Goal: Check status: Check status

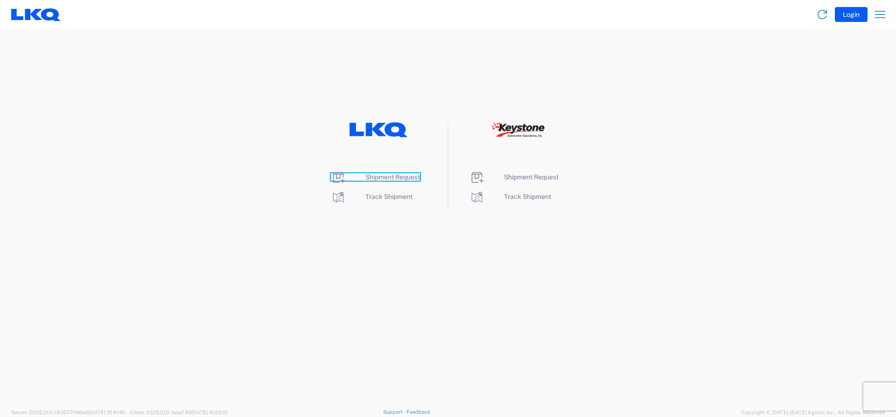
click at [382, 179] on span "Shipment Request" at bounding box center [393, 176] width 55 height 7
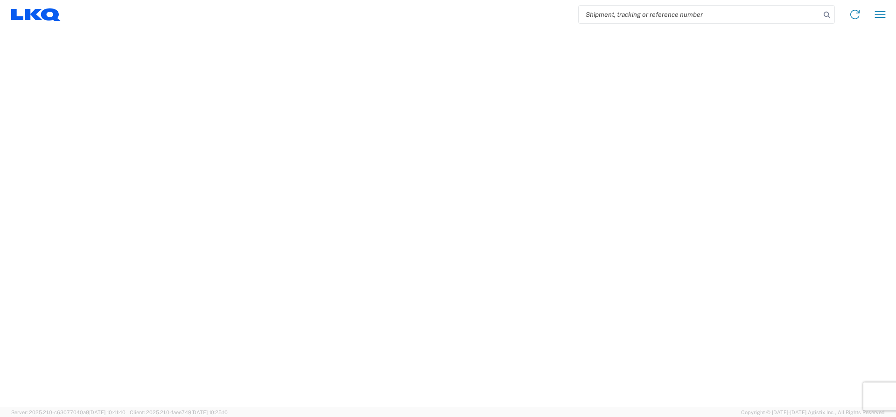
select select "FULL"
select select "LBS"
select select "IN"
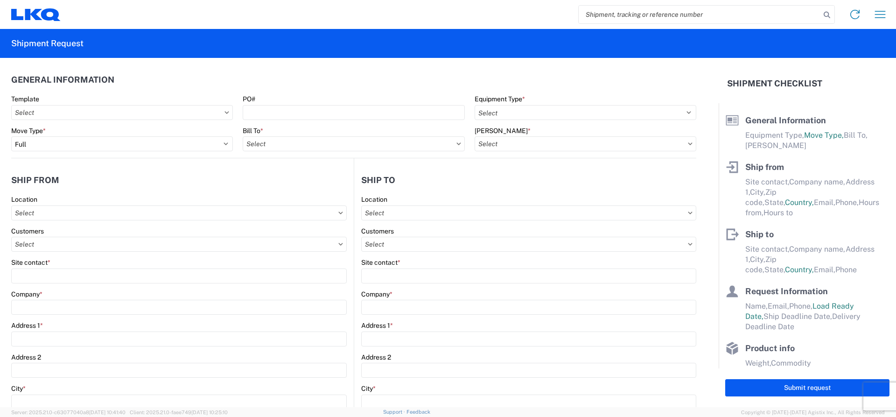
click at [632, 14] on input "search" at bounding box center [700, 15] width 242 height 18
paste input "57125081"
click at [825, 13] on icon at bounding box center [827, 14] width 13 height 13
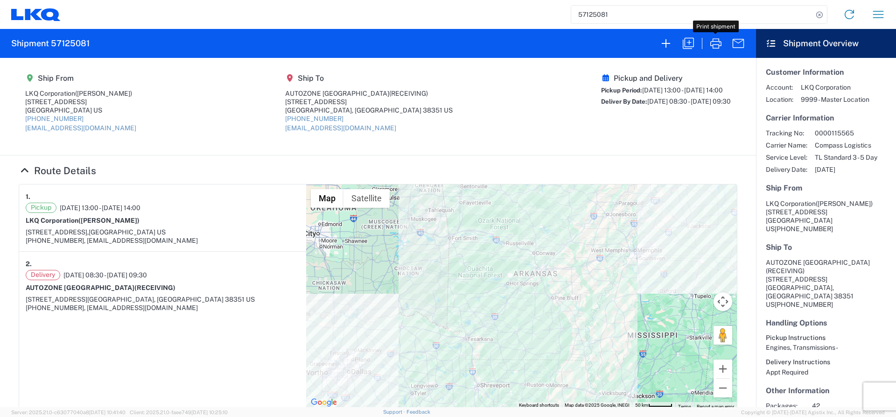
click at [718, 44] on icon "button" at bounding box center [716, 43] width 15 height 15
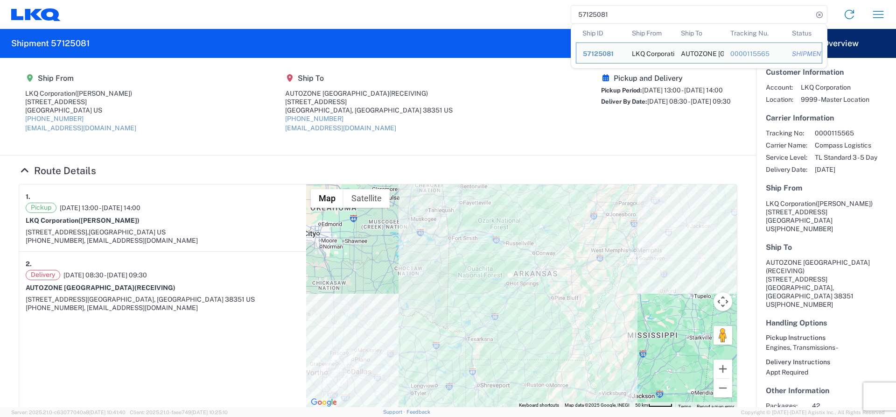
drag, startPoint x: 667, startPoint y: 17, endPoint x: 542, endPoint y: 22, distance: 124.3
click at [541, 32] on agx-forms-host "57125081 Ship ID Ship From Ship To Tracking Nu. Status Ship ID 57125081 Ship Fr…" at bounding box center [448, 208] width 896 height 417
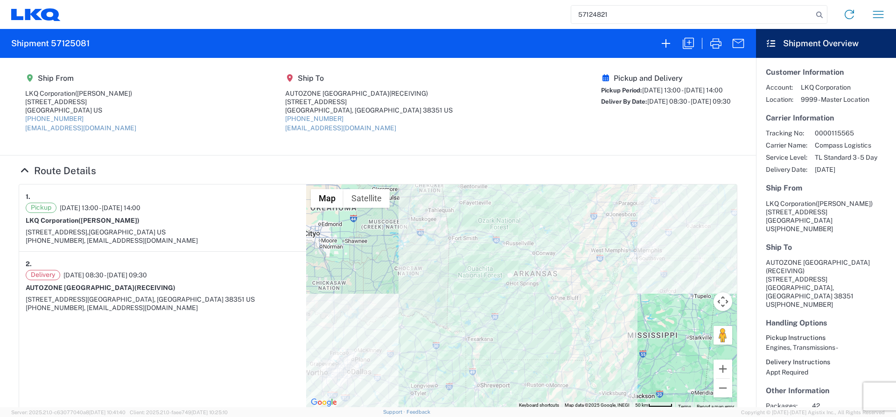
type input "57124821"
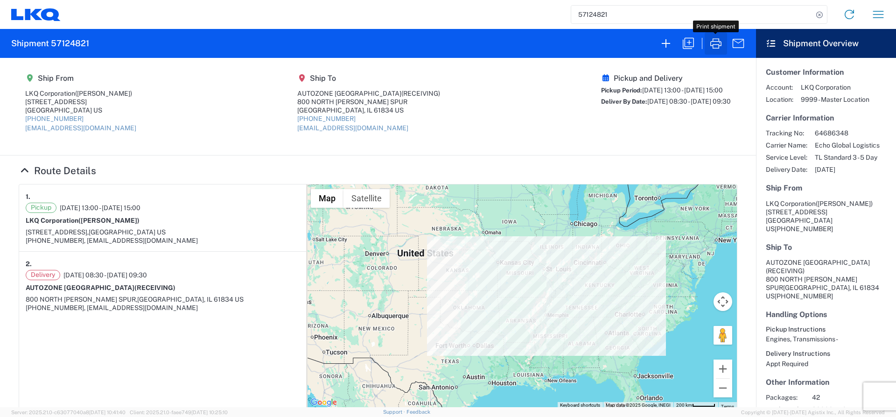
click at [710, 44] on icon "button" at bounding box center [716, 43] width 15 height 15
